Goal: Information Seeking & Learning: Check status

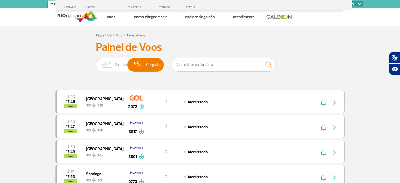
scroll to position [350, 0]
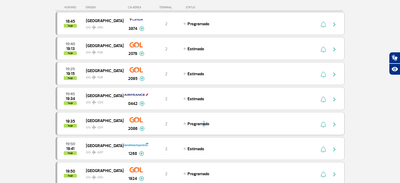
click at [201, 121] on span "Programado" at bounding box center [199, 123] width 22 height 5
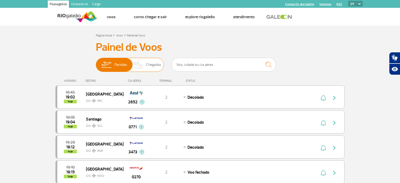
click at [156, 64] on span "Chegadas" at bounding box center [153, 65] width 15 height 14
click at [96, 62] on input "Partidas Chegadas" at bounding box center [96, 62] width 0 height 0
click at [155, 62] on span "Chegadas" at bounding box center [153, 65] width 15 height 14
click at [96, 62] on input "Partidas Chegadas" at bounding box center [96, 62] width 0 height 0
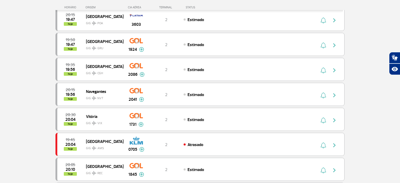
scroll to position [220, 0]
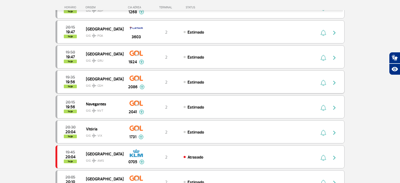
click at [197, 83] on span "Estimado" at bounding box center [196, 82] width 17 height 5
